Goal: Find specific page/section: Find specific page/section

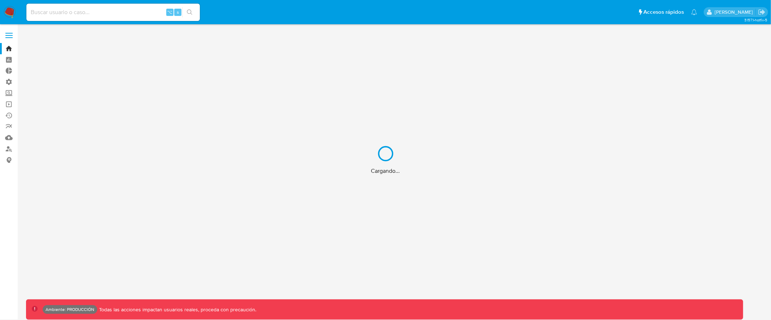
click at [13, 36] on div "Cargando..." at bounding box center [385, 160] width 771 height 320
click at [8, 36] on label at bounding box center [9, 35] width 18 height 15
click at [0, 0] on input "checkbox" at bounding box center [0, 0] width 0 height 0
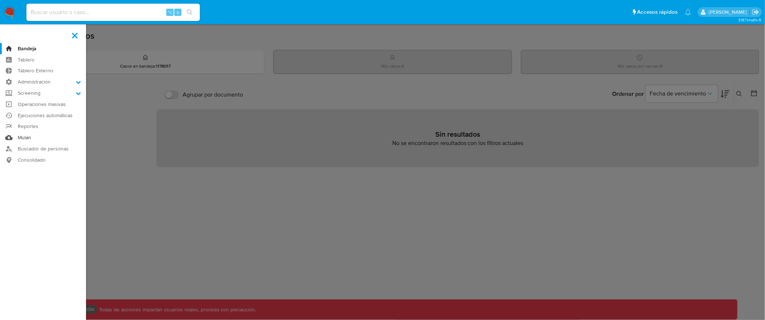
click at [27, 139] on link "Mulan" at bounding box center [43, 137] width 86 height 11
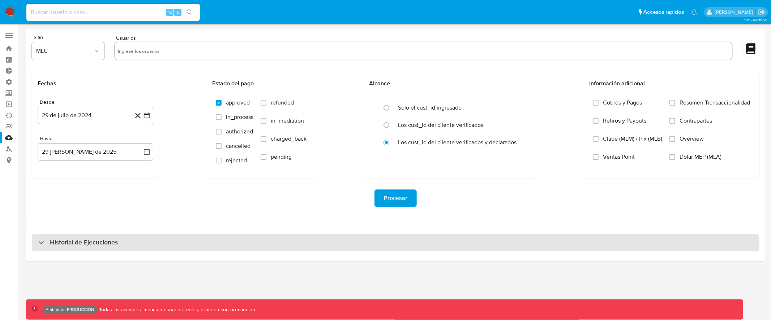
click at [197, 241] on div "Historial de Ejecuciones" at bounding box center [396, 242] width 728 height 17
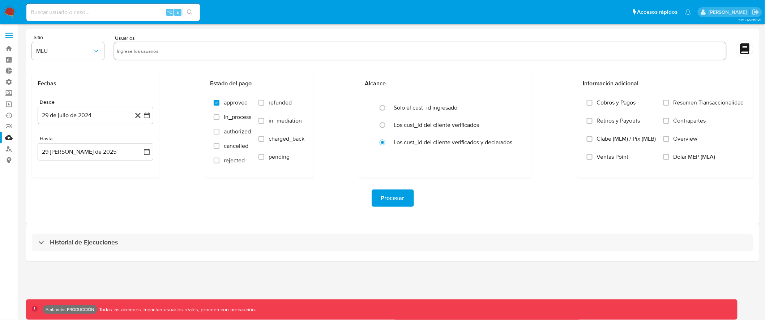
select select "10"
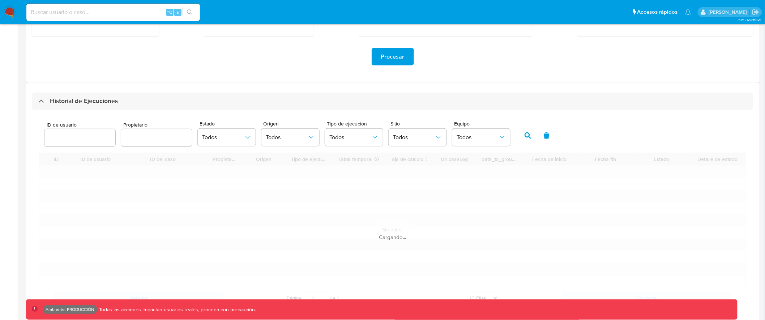
scroll to position [150, 0]
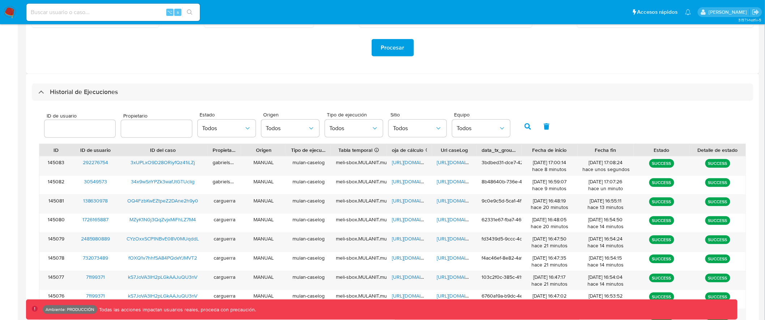
drag, startPoint x: 150, startPoint y: 151, endPoint x: 181, endPoint y: 150, distance: 30.7
click at [181, 150] on div "ID del caso" at bounding box center [163, 149] width 80 height 7
drag, startPoint x: 177, startPoint y: 150, endPoint x: 140, endPoint y: 150, distance: 37.3
click at [140, 150] on div "ID del caso" at bounding box center [163, 149] width 80 height 7
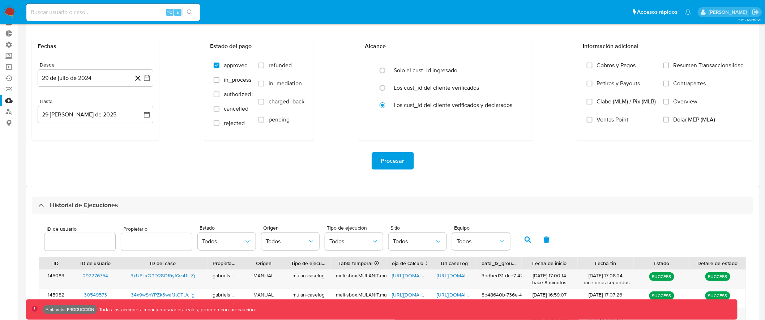
scroll to position [0, 0]
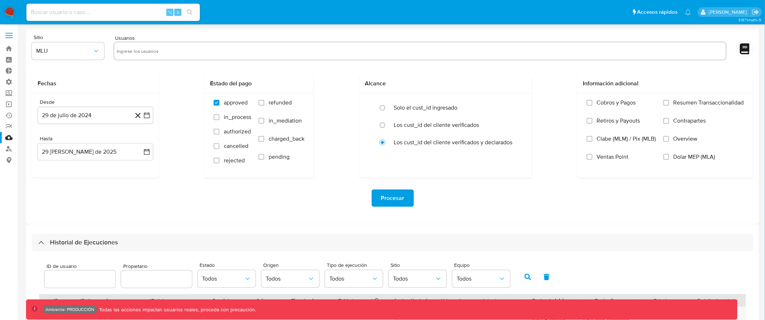
click at [13, 34] on label at bounding box center [9, 35] width 18 height 15
click at [0, 0] on input "checkbox" at bounding box center [0, 0] width 0 height 0
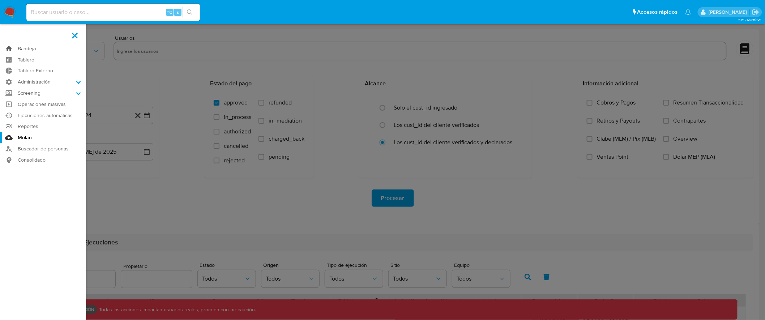
click at [26, 46] on link "Bandeja" at bounding box center [43, 48] width 86 height 11
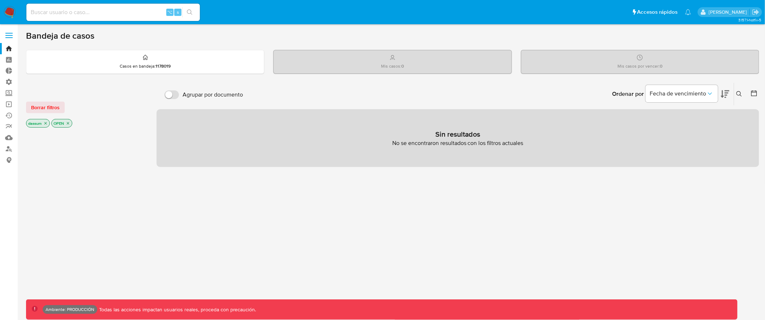
click at [47, 123] on icon "close-filter" at bounding box center [45, 123] width 4 height 4
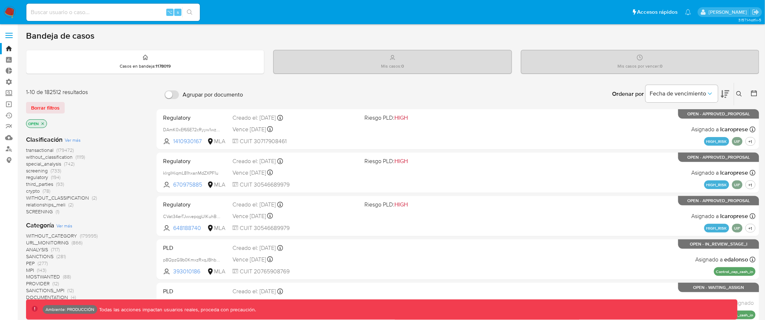
click at [43, 122] on icon "close-filter" at bounding box center [43, 124] width 4 height 4
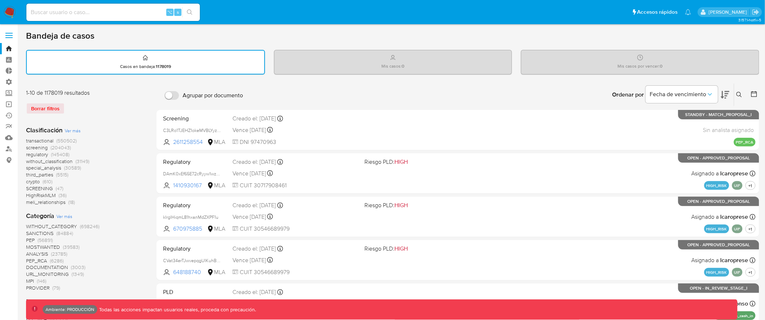
click at [12, 33] on span at bounding box center [8, 33] width 7 height 1
click at [0, 0] on input "checkbox" at bounding box center [0, 0] width 0 height 0
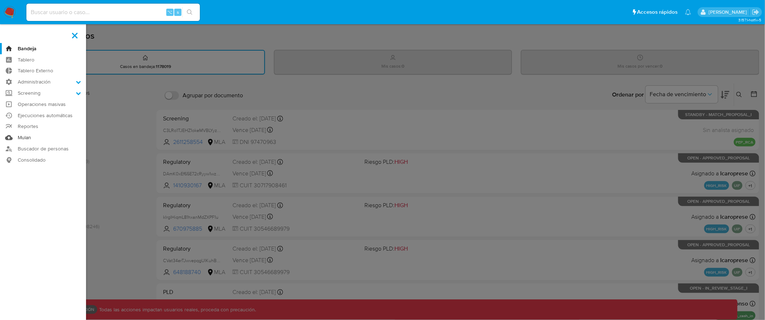
click at [26, 138] on link "Mulan" at bounding box center [43, 137] width 86 height 11
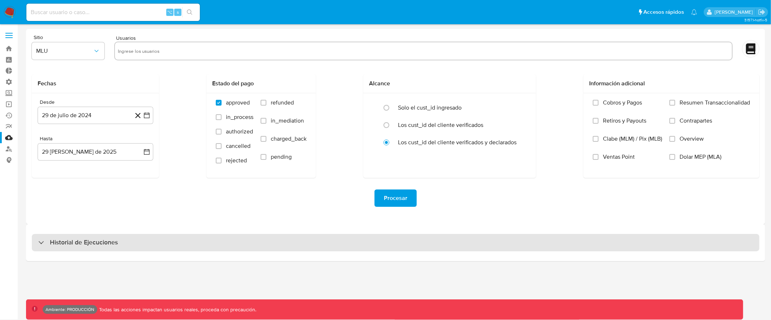
click at [391, 238] on div "Historial de Ejecuciones" at bounding box center [396, 242] width 728 height 17
select select "10"
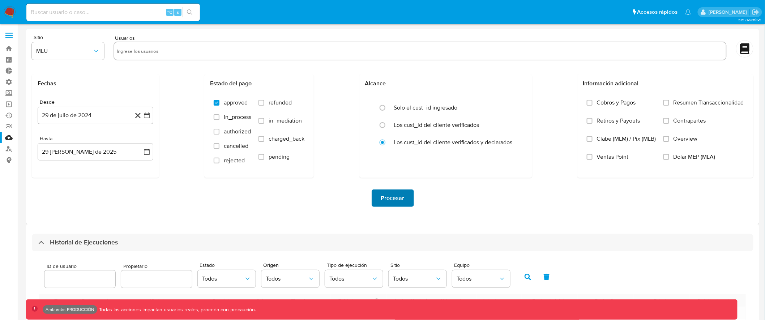
scroll to position [150, 0]
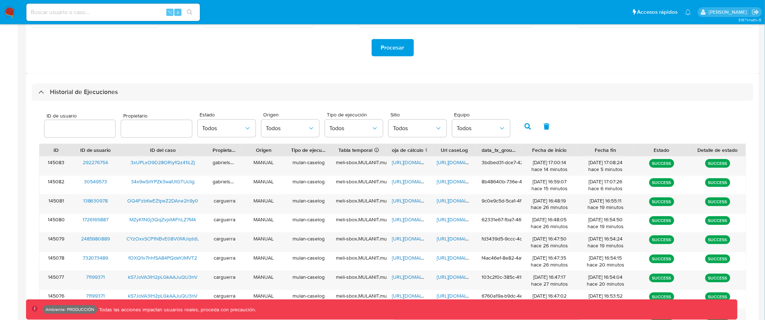
drag, startPoint x: 706, startPoint y: 162, endPoint x: 746, endPoint y: 162, distance: 40.1
click at [746, 162] on div "145083 292276754 3xUPLxO9D28ORiyfQz41iLZj gabrielsanch MANUAL mulan-caselog mel…" at bounding box center [392, 251] width 707 height 191
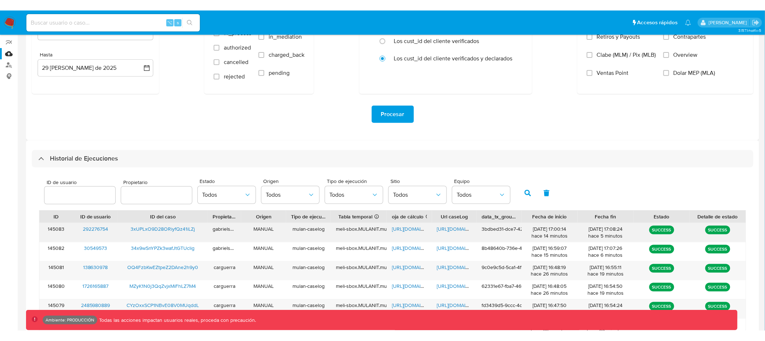
scroll to position [0, 0]
